Goal: Task Accomplishment & Management: Use online tool/utility

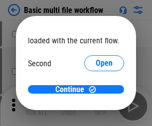
click at [95, 90] on span "Open" at bounding box center [103, 94] width 17 height 8
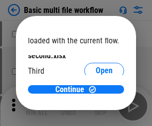
scroll to position [28, 0]
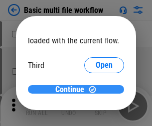
click at [72, 90] on span "Continue" at bounding box center [69, 90] width 29 height 8
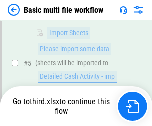
scroll to position [346, 0]
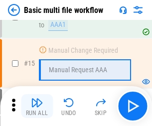
click at [37, 106] on img "button" at bounding box center [37, 102] width 12 height 12
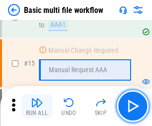
scroll to position [662, 0]
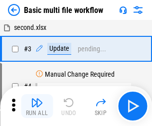
click at [37, 106] on img "button" at bounding box center [37, 102] width 12 height 12
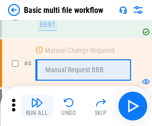
click at [37, 106] on img "button" at bounding box center [37, 102] width 12 height 12
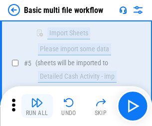
click at [37, 106] on img "button" at bounding box center [37, 102] width 12 height 12
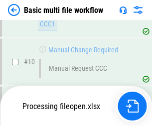
scroll to position [466, 0]
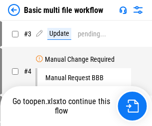
scroll to position [40, 0]
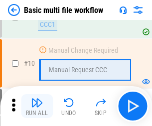
click at [37, 106] on img "button" at bounding box center [37, 102] width 12 height 12
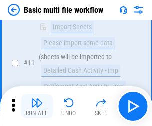
click at [37, 106] on img "button" at bounding box center [37, 102] width 12 height 12
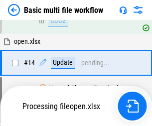
scroll to position [520, 0]
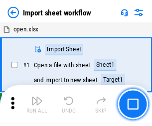
scroll to position [3, 0]
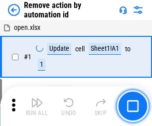
scroll to position [37, 0]
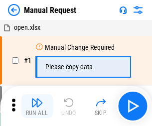
click at [37, 106] on img "button" at bounding box center [37, 102] width 12 height 12
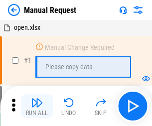
click at [37, 106] on img "button" at bounding box center [37, 102] width 12 height 12
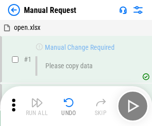
scroll to position [34, 0]
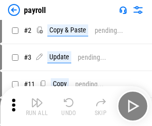
click at [37, 106] on img "button" at bounding box center [37, 102] width 12 height 12
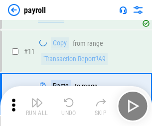
scroll to position [72, 0]
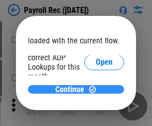
click at [72, 89] on span "Continue" at bounding box center [69, 90] width 29 height 8
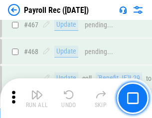
scroll to position [5301, 0]
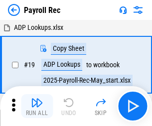
click at [37, 106] on img "button" at bounding box center [37, 102] width 12 height 12
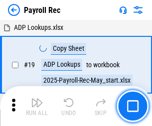
scroll to position [61, 0]
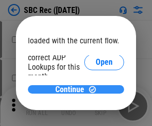
click at [72, 89] on span "Continue" at bounding box center [69, 90] width 29 height 8
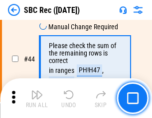
click at [37, 98] on img "button" at bounding box center [37, 95] width 12 height 12
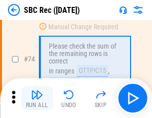
click at [37, 98] on img "button" at bounding box center [37, 95] width 12 height 12
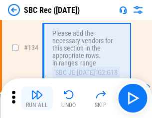
click at [37, 98] on img "button" at bounding box center [37, 95] width 12 height 12
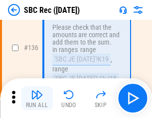
click at [37, 98] on img "button" at bounding box center [37, 95] width 12 height 12
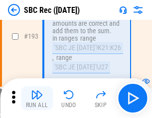
click at [37, 98] on img "button" at bounding box center [37, 95] width 12 height 12
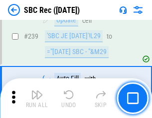
scroll to position [3196, 0]
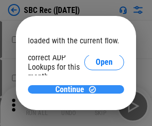
click at [72, 89] on span "Continue" at bounding box center [69, 90] width 29 height 8
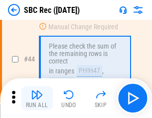
click at [37, 98] on img "button" at bounding box center [37, 95] width 12 height 12
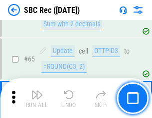
scroll to position [1164, 0]
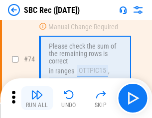
click at [37, 98] on img "button" at bounding box center [37, 95] width 12 height 12
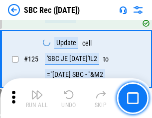
scroll to position [1883, 0]
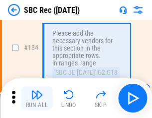
click at [37, 98] on img "button" at bounding box center [37, 95] width 12 height 12
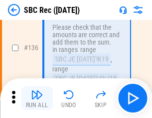
click at [37, 98] on img "button" at bounding box center [37, 95] width 12 height 12
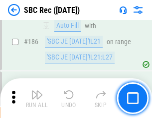
scroll to position [2587, 0]
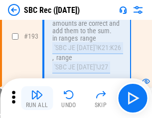
click at [37, 98] on img "button" at bounding box center [37, 95] width 12 height 12
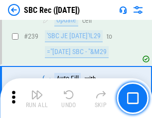
scroll to position [3196, 0]
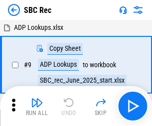
scroll to position [2, 0]
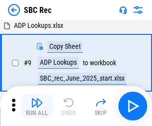
click at [37, 106] on img "button" at bounding box center [37, 102] width 12 height 12
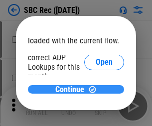
click at [72, 89] on span "Continue" at bounding box center [69, 90] width 29 height 8
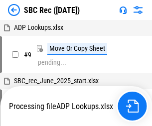
scroll to position [2, 0]
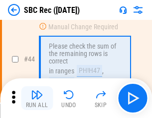
click at [37, 98] on img "button" at bounding box center [37, 95] width 12 height 12
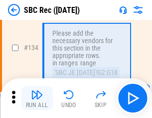
click at [37, 98] on img "button" at bounding box center [37, 95] width 12 height 12
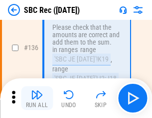
click at [37, 98] on img "button" at bounding box center [37, 95] width 12 height 12
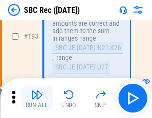
click at [37, 98] on img "button" at bounding box center [37, 95] width 12 height 12
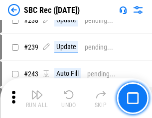
scroll to position [3009, 0]
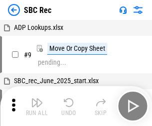
scroll to position [2, 0]
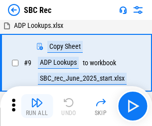
click at [37, 106] on img "button" at bounding box center [37, 102] width 12 height 12
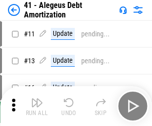
click at [37, 106] on img "button" at bounding box center [37, 102] width 12 height 12
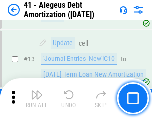
scroll to position [123, 0]
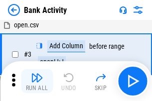
click at [37, 81] on img "button" at bounding box center [37, 78] width 12 height 12
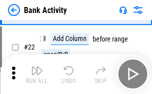
scroll to position [267, 0]
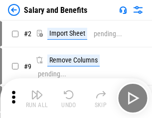
click at [37, 98] on img "button" at bounding box center [37, 95] width 12 height 12
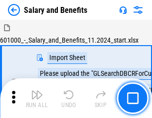
scroll to position [13, 0]
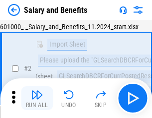
click at [37, 98] on img "button" at bounding box center [37, 95] width 12 height 12
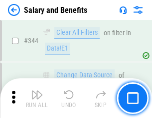
scroll to position [4657, 0]
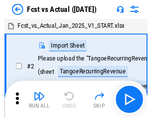
scroll to position [13, 0]
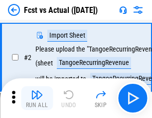
click at [37, 98] on img "button" at bounding box center [37, 95] width 12 height 12
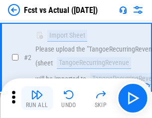
click at [37, 98] on img "button" at bounding box center [37, 95] width 12 height 12
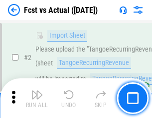
scroll to position [93, 0]
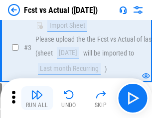
click at [37, 98] on img "button" at bounding box center [37, 95] width 12 height 12
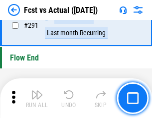
scroll to position [4707, 0]
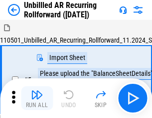
click at [37, 98] on img "button" at bounding box center [37, 95] width 12 height 12
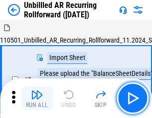
scroll to position [21, 0]
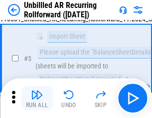
click at [37, 98] on img "button" at bounding box center [37, 95] width 12 height 12
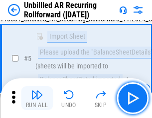
scroll to position [94, 0]
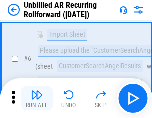
click at [37, 98] on img "button" at bounding box center [37, 95] width 12 height 12
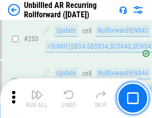
scroll to position [3379, 0]
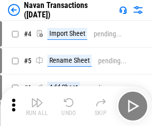
click at [37, 98] on img "button" at bounding box center [37, 102] width 12 height 12
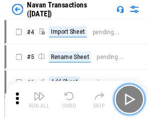
scroll to position [16, 0]
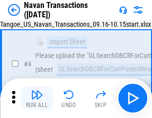
click at [37, 98] on img "button" at bounding box center [37, 95] width 12 height 12
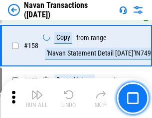
scroll to position [3225, 0]
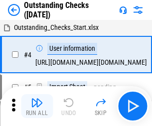
click at [37, 98] on img "button" at bounding box center [37, 102] width 12 height 12
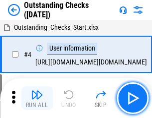
scroll to position [42, 0]
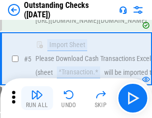
click at [37, 98] on img "button" at bounding box center [37, 95] width 12 height 12
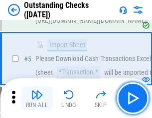
scroll to position [104, 0]
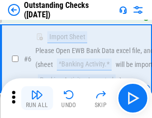
click at [37, 98] on img "button" at bounding box center [37, 95] width 12 height 12
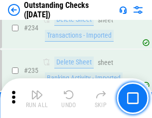
scroll to position [3020, 0]
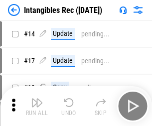
click at [37, 106] on img "button" at bounding box center [37, 102] width 12 height 12
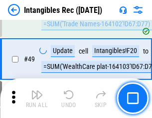
scroll to position [387, 0]
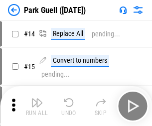
click at [37, 98] on img "button" at bounding box center [37, 102] width 12 height 12
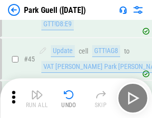
scroll to position [1244, 0]
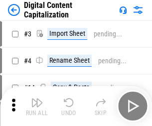
click at [37, 98] on img "button" at bounding box center [37, 102] width 12 height 12
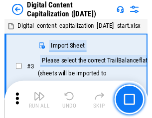
scroll to position [21, 0]
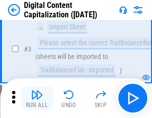
click at [37, 98] on img "button" at bounding box center [37, 95] width 12 height 12
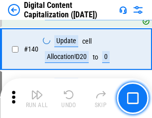
scroll to position [1047, 0]
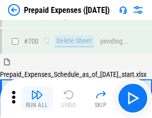
click at [37, 98] on img "button" at bounding box center [37, 95] width 12 height 12
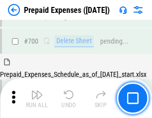
scroll to position [2676, 0]
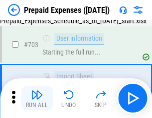
click at [37, 98] on img "button" at bounding box center [37, 95] width 12 height 12
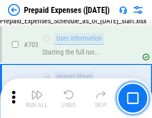
scroll to position [2735, 0]
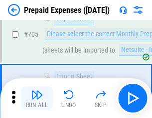
click at [37, 98] on img "button" at bounding box center [37, 95] width 12 height 12
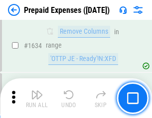
scroll to position [9685, 0]
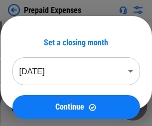
click at [37, 106] on img "button" at bounding box center [37, 102] width 12 height 12
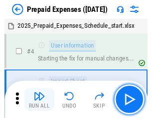
scroll to position [44, 0]
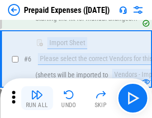
click at [37, 98] on img "button" at bounding box center [37, 95] width 12 height 12
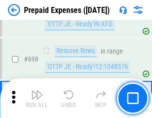
scroll to position [3464, 0]
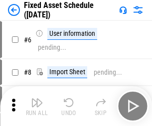
click at [37, 106] on img "button" at bounding box center [37, 102] width 12 height 12
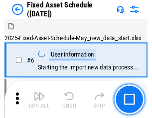
scroll to position [54, 0]
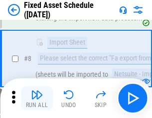
click at [37, 98] on img "button" at bounding box center [37, 95] width 12 height 12
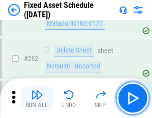
scroll to position [3170, 0]
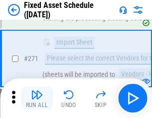
click at [37, 98] on img "button" at bounding box center [37, 95] width 12 height 12
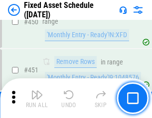
scroll to position [4446, 0]
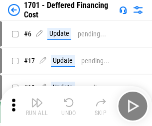
click at [37, 106] on img "button" at bounding box center [37, 102] width 12 height 12
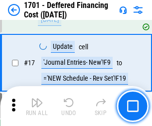
scroll to position [119, 0]
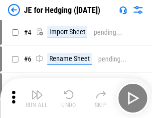
click at [37, 98] on img "button" at bounding box center [37, 95] width 12 height 12
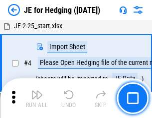
click at [37, 98] on img "button" at bounding box center [37, 95] width 12 height 12
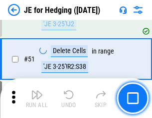
scroll to position [644, 0]
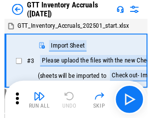
scroll to position [1, 0]
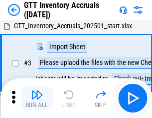
click at [37, 98] on img "button" at bounding box center [37, 95] width 12 height 12
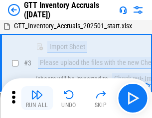
click at [37, 98] on img "button" at bounding box center [37, 95] width 12 height 12
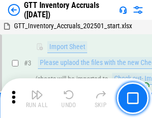
scroll to position [64, 0]
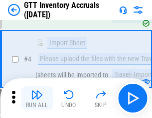
click at [37, 98] on img "button" at bounding box center [37, 95] width 12 height 12
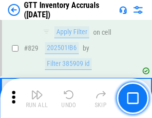
scroll to position [7550, 0]
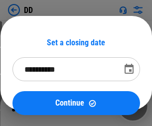
click at [37, 106] on img "button" at bounding box center [37, 102] width 12 height 12
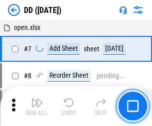
scroll to position [96, 0]
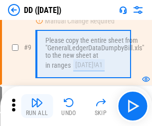
click at [37, 106] on img "button" at bounding box center [37, 102] width 12 height 12
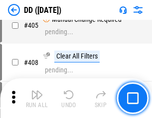
scroll to position [4450, 0]
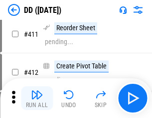
click at [37, 98] on img "button" at bounding box center [37, 95] width 12 height 12
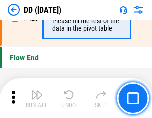
scroll to position [4761, 0]
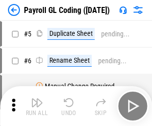
click at [37, 106] on img "button" at bounding box center [37, 102] width 12 height 12
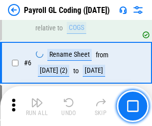
scroll to position [119, 0]
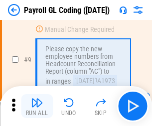
click at [37, 106] on img "button" at bounding box center [37, 102] width 12 height 12
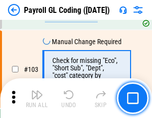
scroll to position [2334, 0]
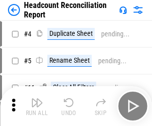
click at [37, 106] on img "button" at bounding box center [37, 102] width 12 height 12
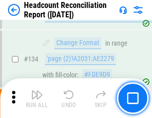
scroll to position [1196, 0]
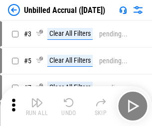
click at [37, 106] on img "button" at bounding box center [37, 102] width 12 height 12
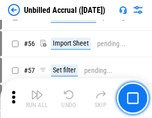
scroll to position [1038, 0]
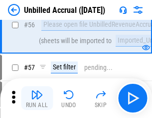
click at [37, 98] on img "button" at bounding box center [37, 95] width 12 height 12
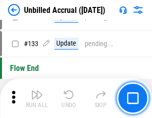
scroll to position [2963, 0]
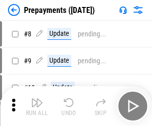
click at [37, 106] on img "button" at bounding box center [37, 102] width 12 height 12
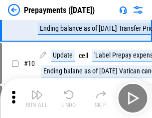
scroll to position [62, 0]
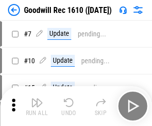
click at [37, 106] on img "button" at bounding box center [37, 102] width 12 height 12
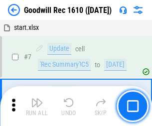
scroll to position [170, 0]
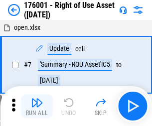
click at [37, 106] on img "button" at bounding box center [37, 102] width 12 height 12
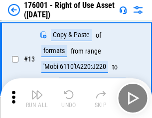
scroll to position [64, 0]
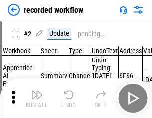
click at [37, 98] on img "button" at bounding box center [37, 95] width 12 height 12
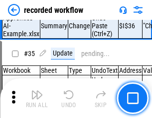
scroll to position [3109, 0]
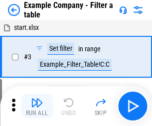
click at [37, 106] on img "button" at bounding box center [37, 102] width 12 height 12
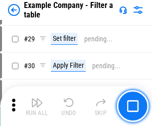
scroll to position [910, 0]
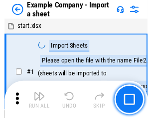
scroll to position [15, 0]
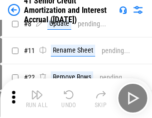
click at [37, 98] on img "button" at bounding box center [37, 95] width 12 height 12
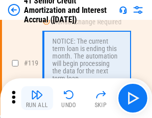
click at [37, 98] on img "button" at bounding box center [37, 95] width 12 height 12
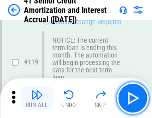
scroll to position [939, 0]
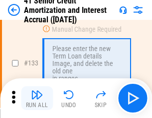
click at [37, 98] on img "button" at bounding box center [37, 95] width 12 height 12
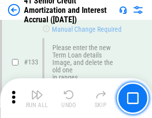
scroll to position [1039, 0]
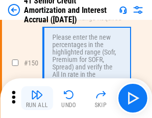
click at [37, 98] on img "button" at bounding box center [37, 95] width 12 height 12
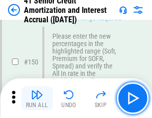
scroll to position [1144, 0]
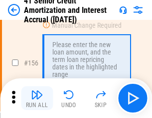
click at [37, 98] on img "button" at bounding box center [37, 95] width 12 height 12
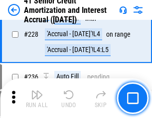
scroll to position [2228, 0]
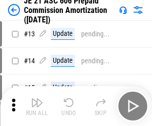
click at [37, 98] on img "button" at bounding box center [37, 102] width 12 height 12
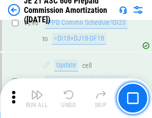
scroll to position [1830, 0]
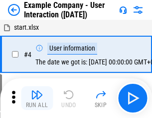
click at [37, 98] on img "button" at bounding box center [37, 95] width 12 height 12
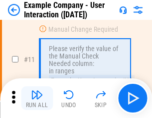
click at [37, 98] on img "button" at bounding box center [37, 95] width 12 height 12
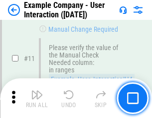
scroll to position [215, 0]
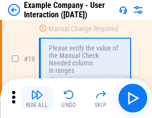
click at [37, 98] on img "button" at bounding box center [37, 95] width 12 height 12
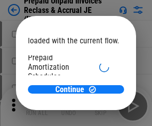
scroll to position [59, 0]
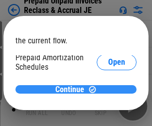
click at [72, 89] on span "Continue" at bounding box center [69, 90] width 29 height 8
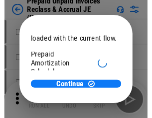
scroll to position [59, 0]
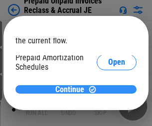
click at [72, 89] on span "Continue" at bounding box center [69, 90] width 29 height 8
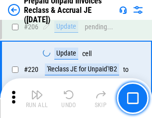
scroll to position [1289, 0]
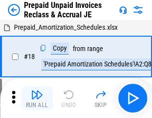
click at [37, 98] on img "button" at bounding box center [37, 95] width 12 height 12
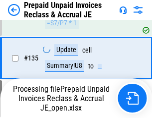
scroll to position [1289, 0]
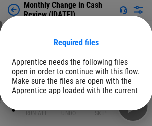
click at [111, 118] on span "Open" at bounding box center [119, 122] width 17 height 8
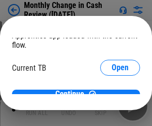
click at [111, 94] on span "Open" at bounding box center [119, 98] width 17 height 8
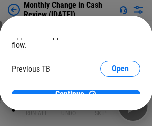
scroll to position [32, 0]
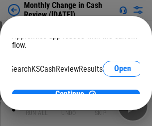
scroll to position [63, 40]
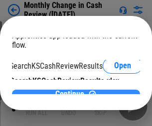
click at [72, 90] on span "Continue" at bounding box center [69, 94] width 29 height 8
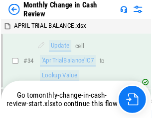
scroll to position [712, 0]
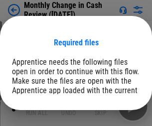
click at [111, 118] on span "Open" at bounding box center [119, 122] width 17 height 8
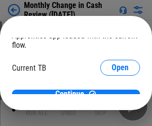
click at [111, 94] on span "Open" at bounding box center [119, 98] width 17 height 8
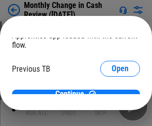
scroll to position [32, 0]
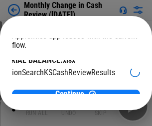
scroll to position [63, 40]
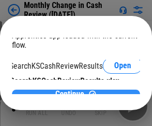
click at [72, 90] on span "Continue" at bounding box center [69, 94] width 29 height 8
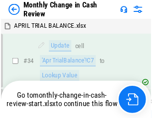
scroll to position [712, 0]
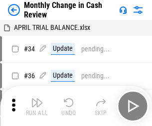
scroll to position [2, 0]
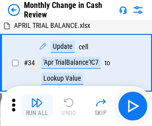
click at [37, 106] on img "button" at bounding box center [37, 102] width 12 height 12
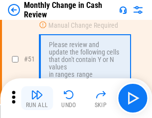
click at [37, 98] on img "button" at bounding box center [37, 95] width 12 height 12
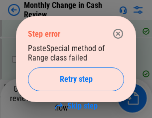
scroll to position [545, 0]
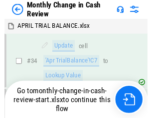
scroll to position [712, 0]
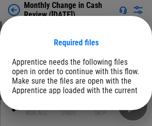
click at [111, 118] on span "Open" at bounding box center [119, 122] width 17 height 8
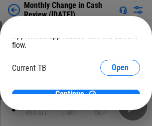
click at [111, 94] on span "Open" at bounding box center [119, 98] width 17 height 8
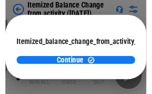
scroll to position [73, 0]
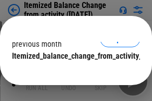
click at [72, 72] on span "Continue" at bounding box center [69, 76] width 29 height 8
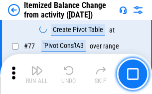
scroll to position [972, 0]
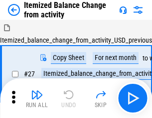
scroll to position [15, 0]
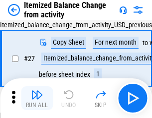
click at [37, 98] on img "button" at bounding box center [37, 95] width 12 height 12
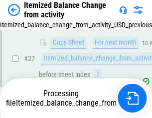
scroll to position [208, 0]
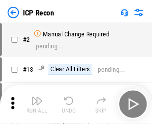
scroll to position [4, 0]
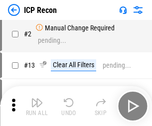
click at [37, 106] on img "button" at bounding box center [37, 102] width 12 height 12
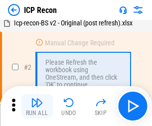
click at [37, 106] on img "button" at bounding box center [37, 102] width 12 height 12
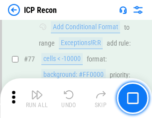
scroll to position [894, 0]
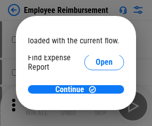
click at [95, 115] on span "Open" at bounding box center [103, 119] width 17 height 8
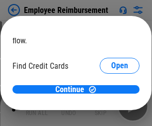
scroll to position [58, 0]
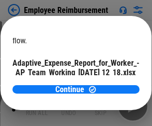
click at [111, 84] on span "Open" at bounding box center [119, 88] width 17 height 8
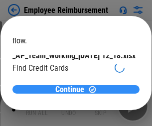
click at [72, 89] on span "Continue" at bounding box center [69, 90] width 29 height 8
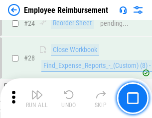
scroll to position [465, 0]
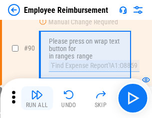
click at [37, 98] on img "button" at bounding box center [37, 95] width 12 height 12
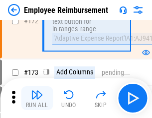
click at [37, 98] on img "button" at bounding box center [37, 95] width 12 height 12
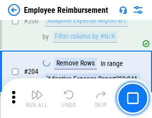
scroll to position [2517, 0]
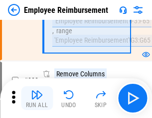
click at [37, 98] on img "button" at bounding box center [37, 95] width 12 height 12
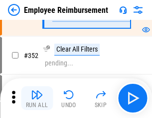
click at [37, 98] on img "button" at bounding box center [37, 95] width 12 height 12
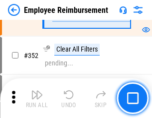
scroll to position [5128, 0]
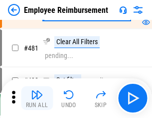
click at [37, 98] on img "button" at bounding box center [37, 95] width 12 height 12
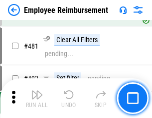
scroll to position [6081, 0]
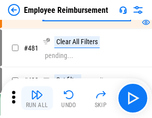
click at [37, 98] on img "button" at bounding box center [37, 95] width 12 height 12
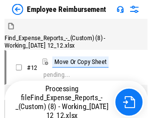
scroll to position [34, 0]
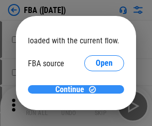
click at [72, 90] on span "Continue" at bounding box center [69, 90] width 29 height 8
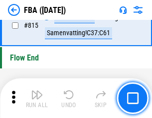
scroll to position [8904, 0]
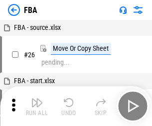
scroll to position [10, 0]
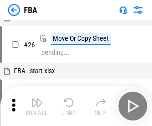
click at [37, 106] on img "button" at bounding box center [37, 102] width 12 height 12
